Goal: Task Accomplishment & Management: Use online tool/utility

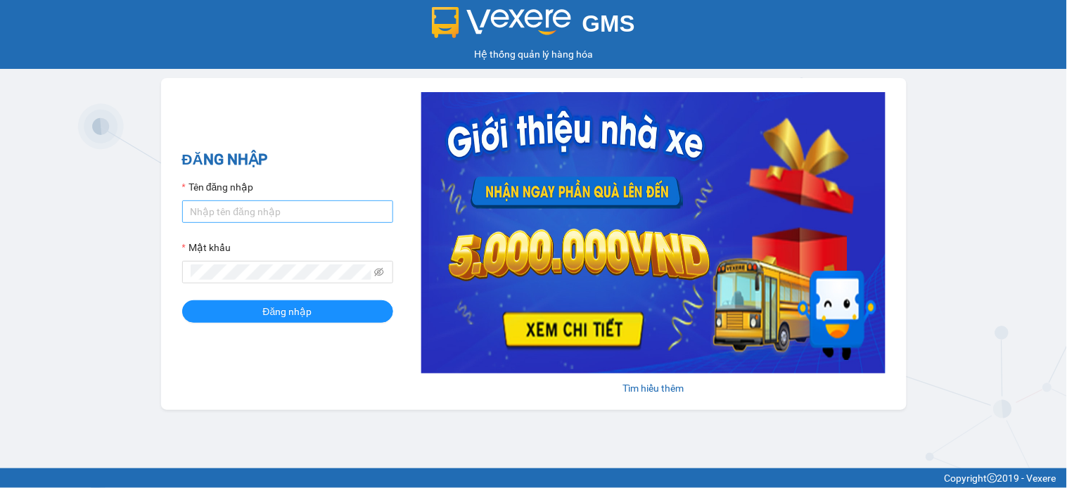
drag, startPoint x: 300, startPoint y: 230, endPoint x: 319, endPoint y: 211, distance: 26.9
click at [314, 217] on form "Tên đăng nhập Mật khẩu Đăng nhập" at bounding box center [287, 251] width 211 height 144
click at [319, 211] on input "Tên đăng nhập" at bounding box center [287, 212] width 211 height 23
type input "namthhhhn.saoviet"
click at [315, 317] on button "Đăng nhập" at bounding box center [287, 311] width 211 height 23
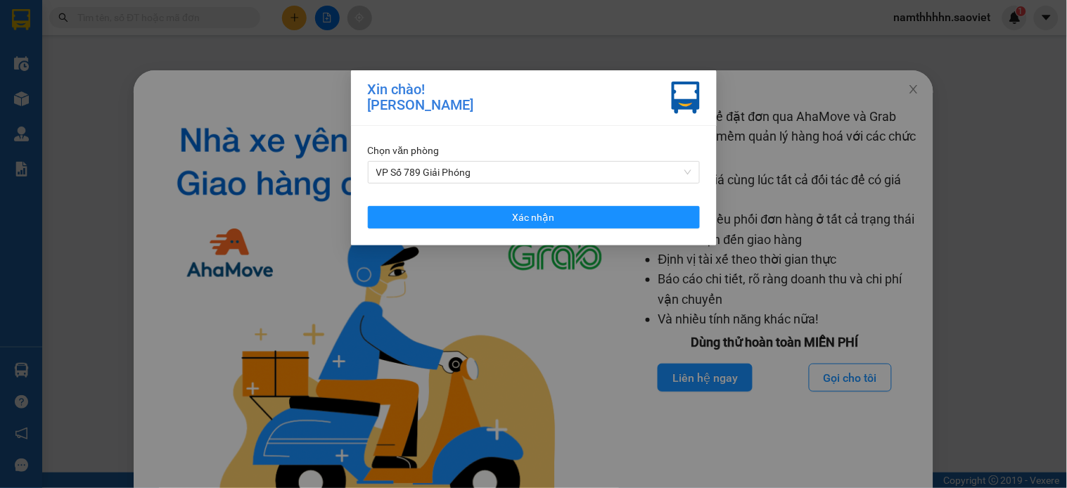
click at [452, 188] on div "Chọn văn phòng VP Số 789 Giải Phóng Xác nhận" at bounding box center [534, 186] width 366 height 120
click at [462, 177] on span "VP Số 789 Giải Phóng" at bounding box center [533, 172] width 315 height 21
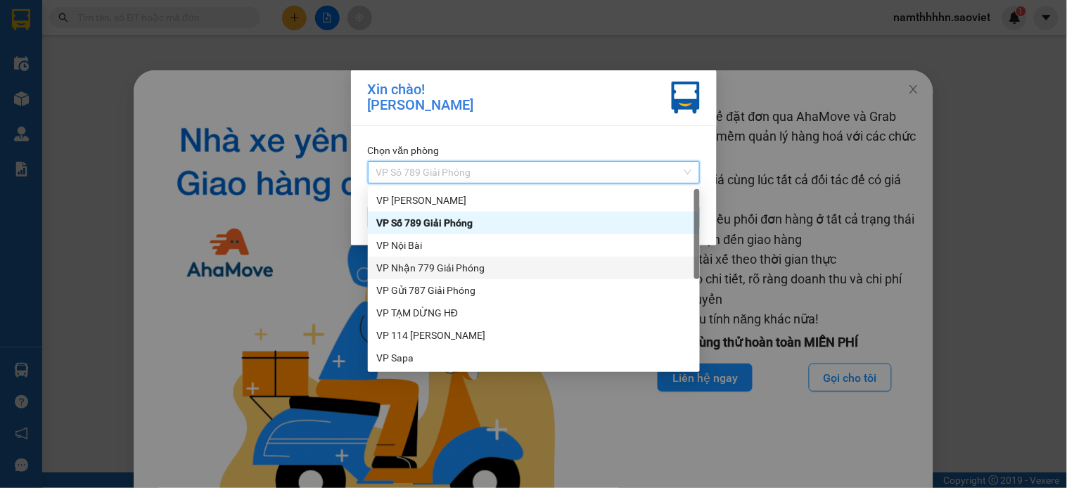
click at [457, 267] on div "VP Nhận 779 Giải Phóng" at bounding box center [533, 267] width 315 height 15
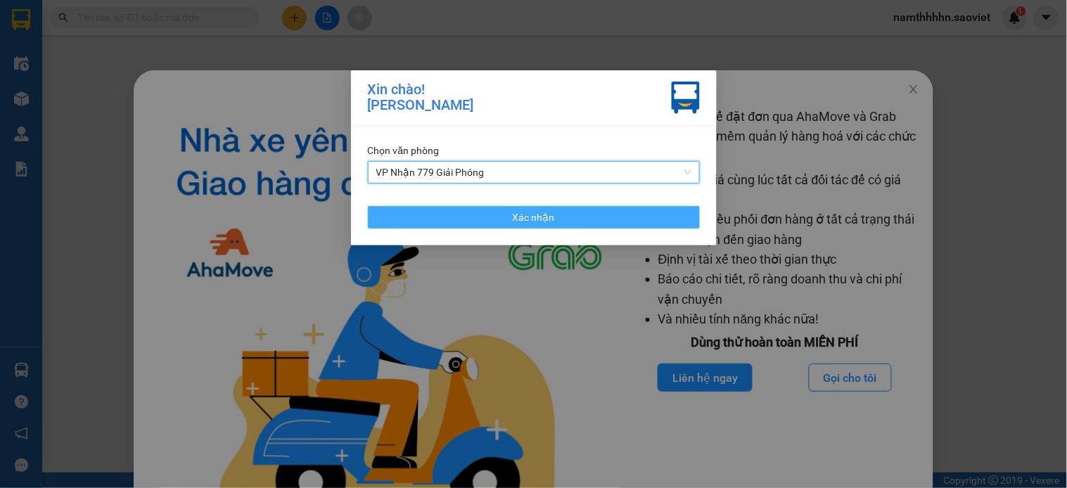
click at [484, 222] on button "Xác nhận" at bounding box center [534, 217] width 332 height 23
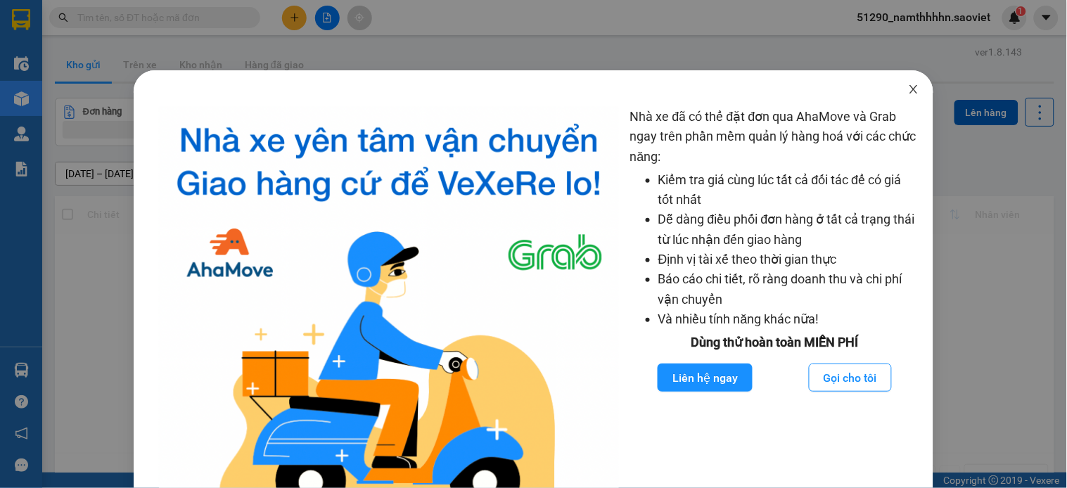
click at [905, 96] on span "Close" at bounding box center [913, 89] width 39 height 39
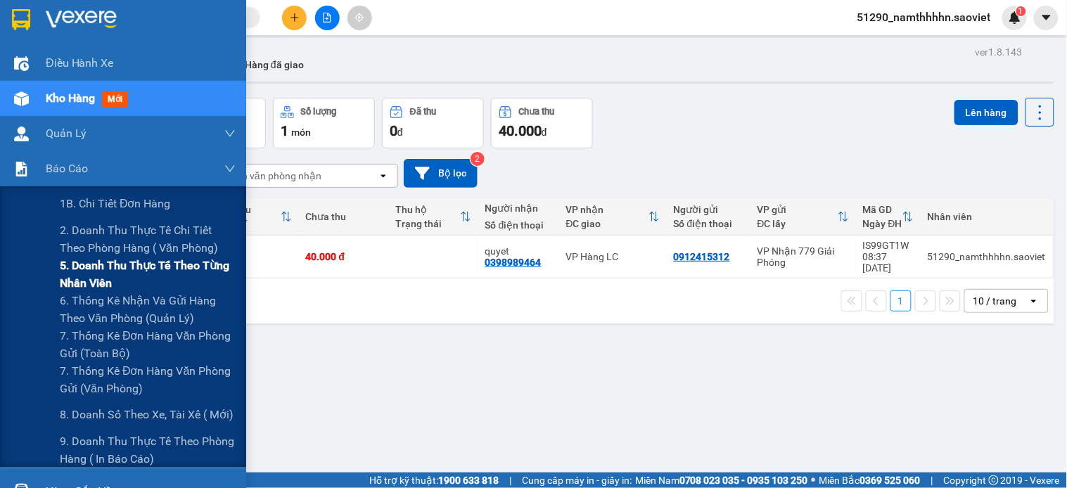
click at [72, 270] on span "5. Doanh thu thực tế theo từng nhân viên" at bounding box center [148, 274] width 176 height 35
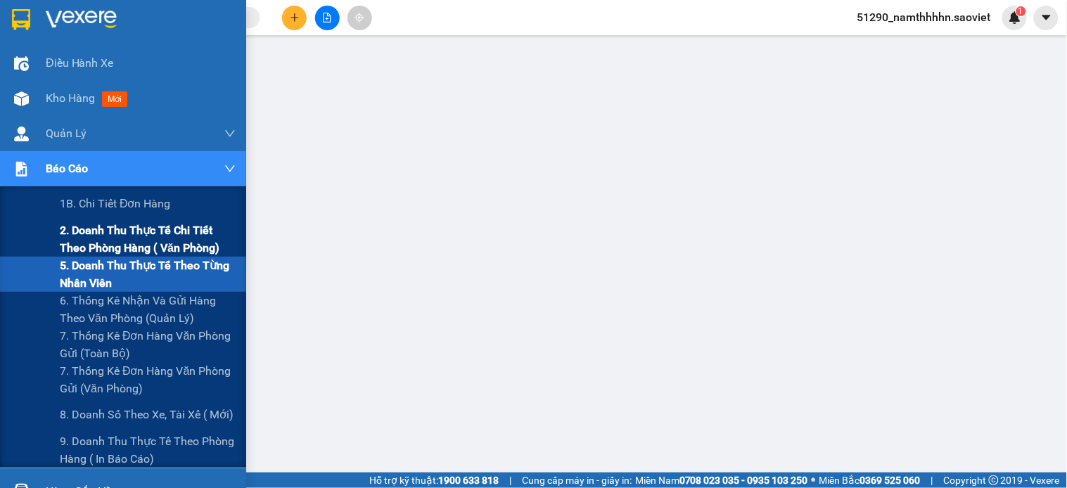
click at [115, 236] on span "2. Doanh thu thực tế chi tiết theo phòng hàng ( văn phòng)" at bounding box center [148, 239] width 176 height 35
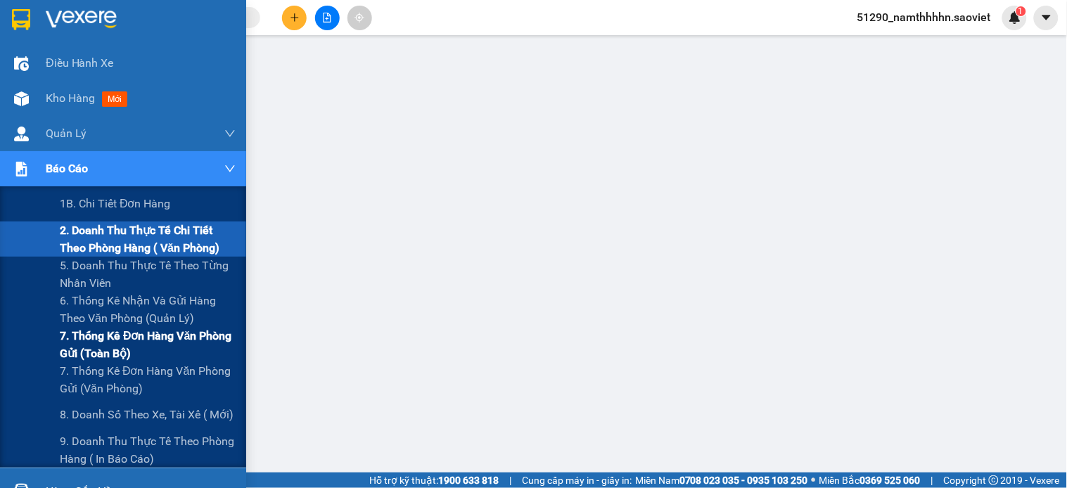
click at [57, 352] on div "7. Thống kê đơn hàng văn phòng gửi (toàn bộ)" at bounding box center [123, 344] width 246 height 35
